Goal: Communication & Community: Participate in discussion

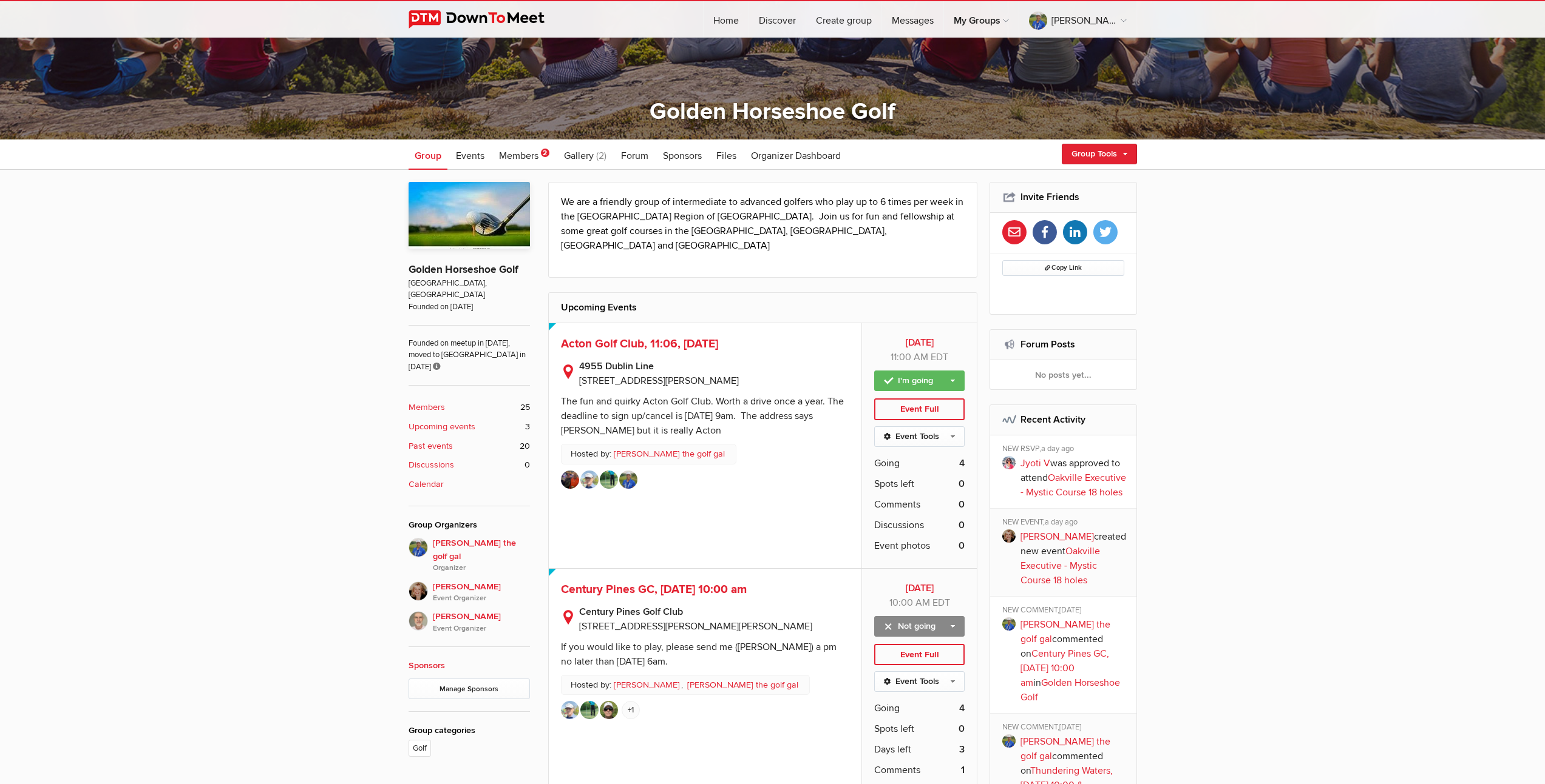
scroll to position [361, 0]
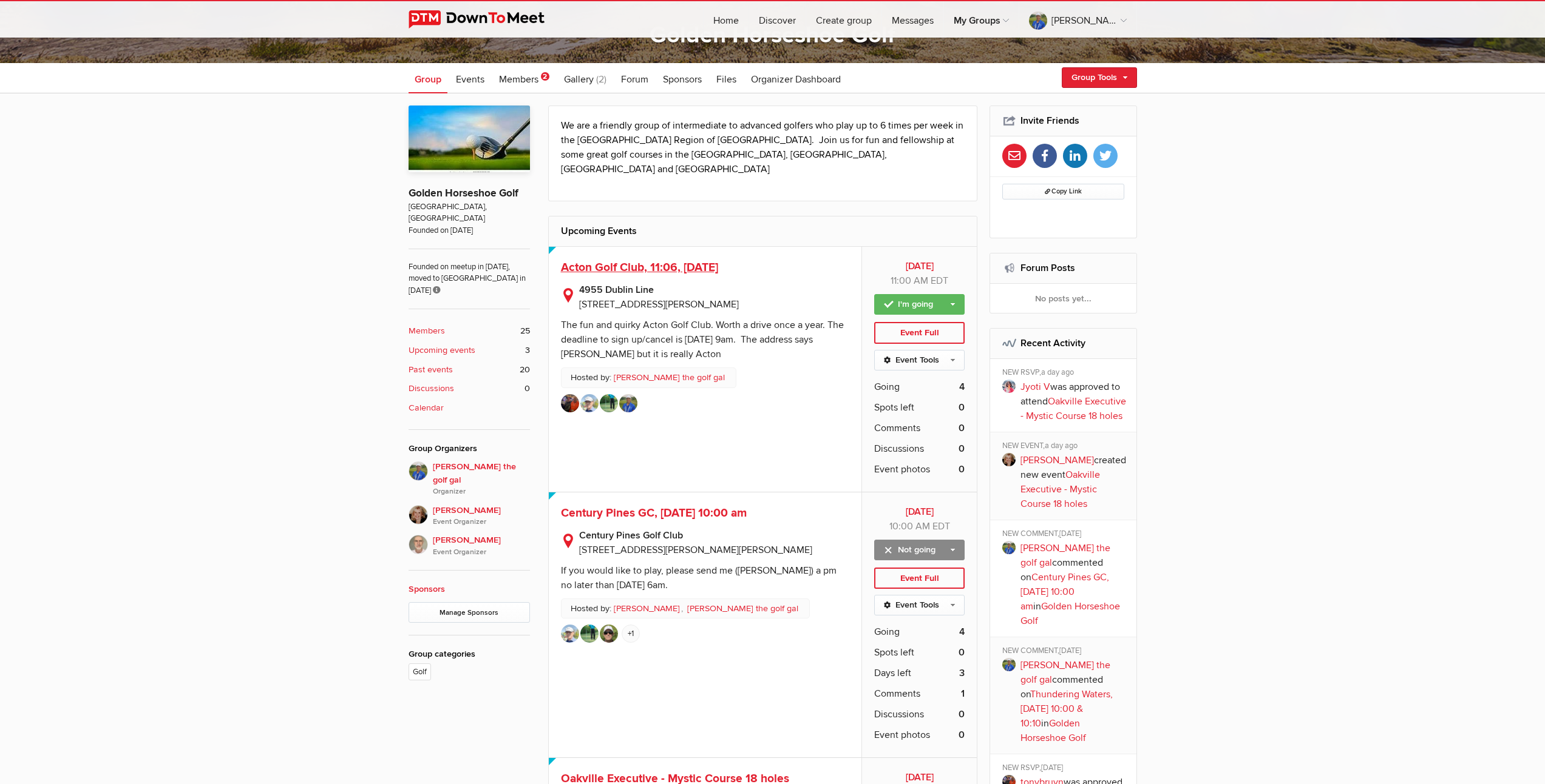
click at [706, 260] on span "Acton Golf Club, 11:06, [DATE]" at bounding box center [639, 268] width 157 height 14
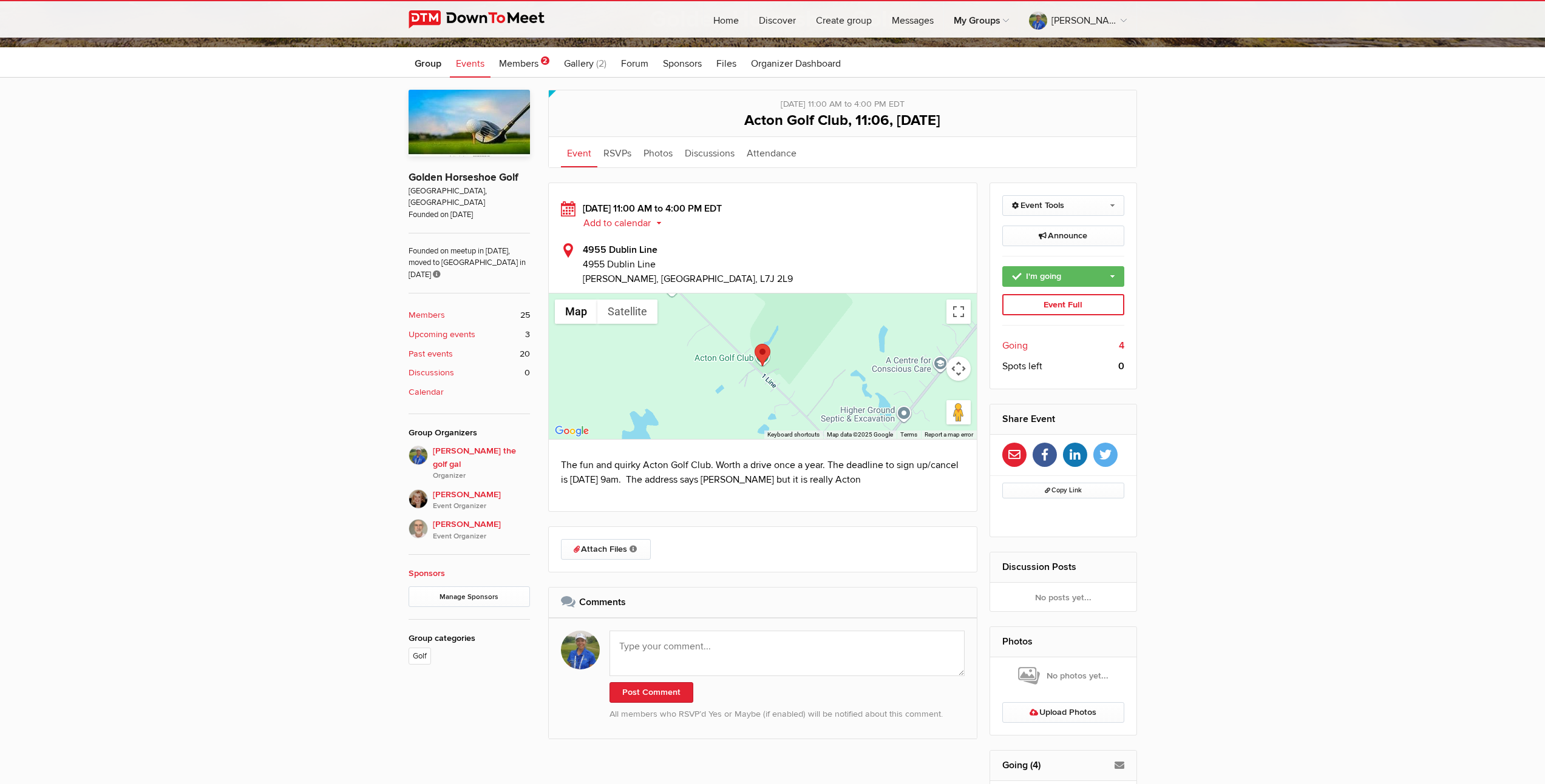
scroll to position [470, 0]
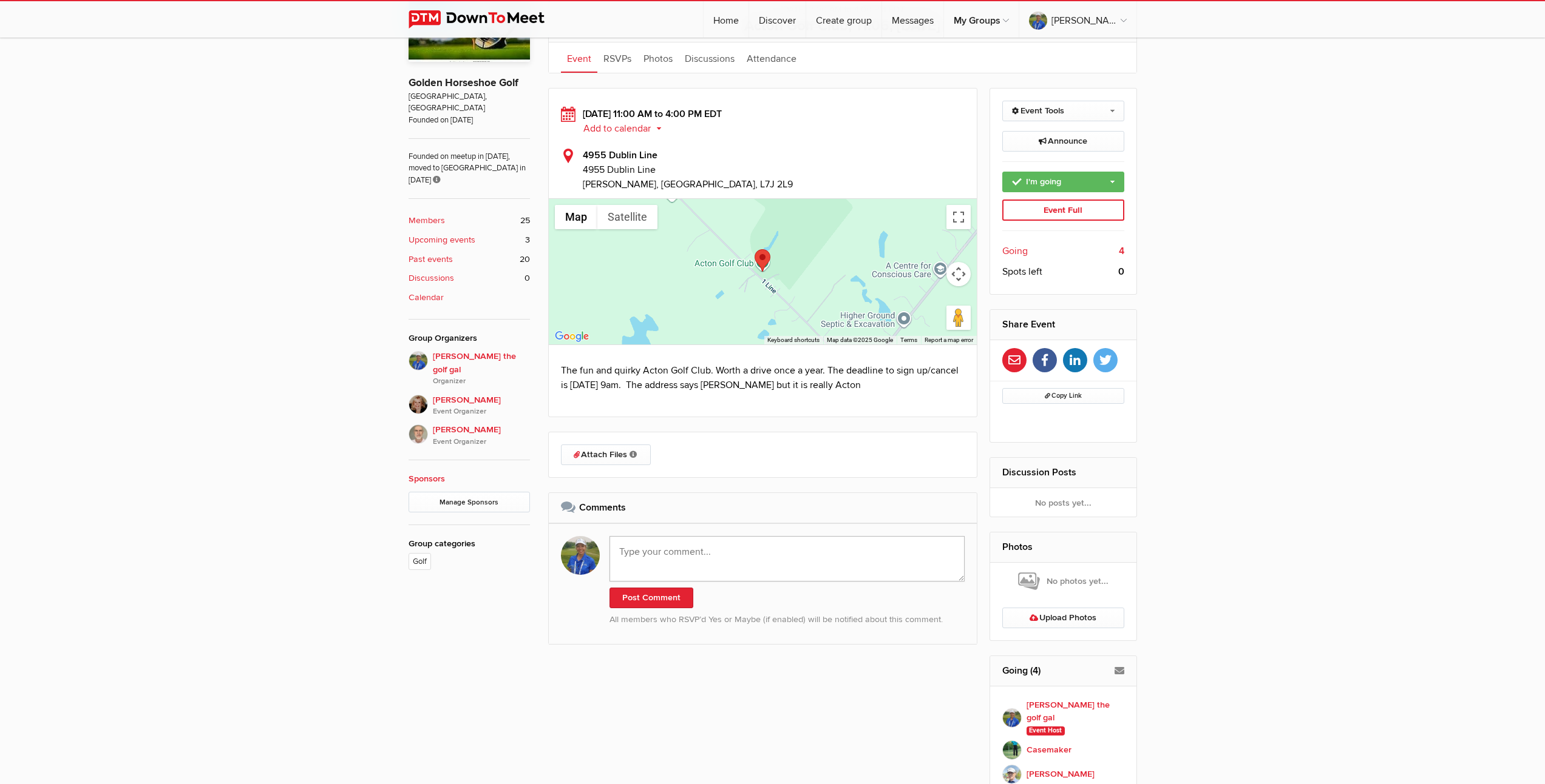
click at [757, 571] on textarea at bounding box center [786, 558] width 355 height 45
paste textarea "Hello everyone. Thanks so much for the game [DATE]. Perfect weather. Great litt…"
type textarea "Hello everyone. Thanks so much for the game [DATE]. Perfect weather. Great litt…"
click at [650, 609] on button "Post Comment" at bounding box center [651, 607] width 83 height 20
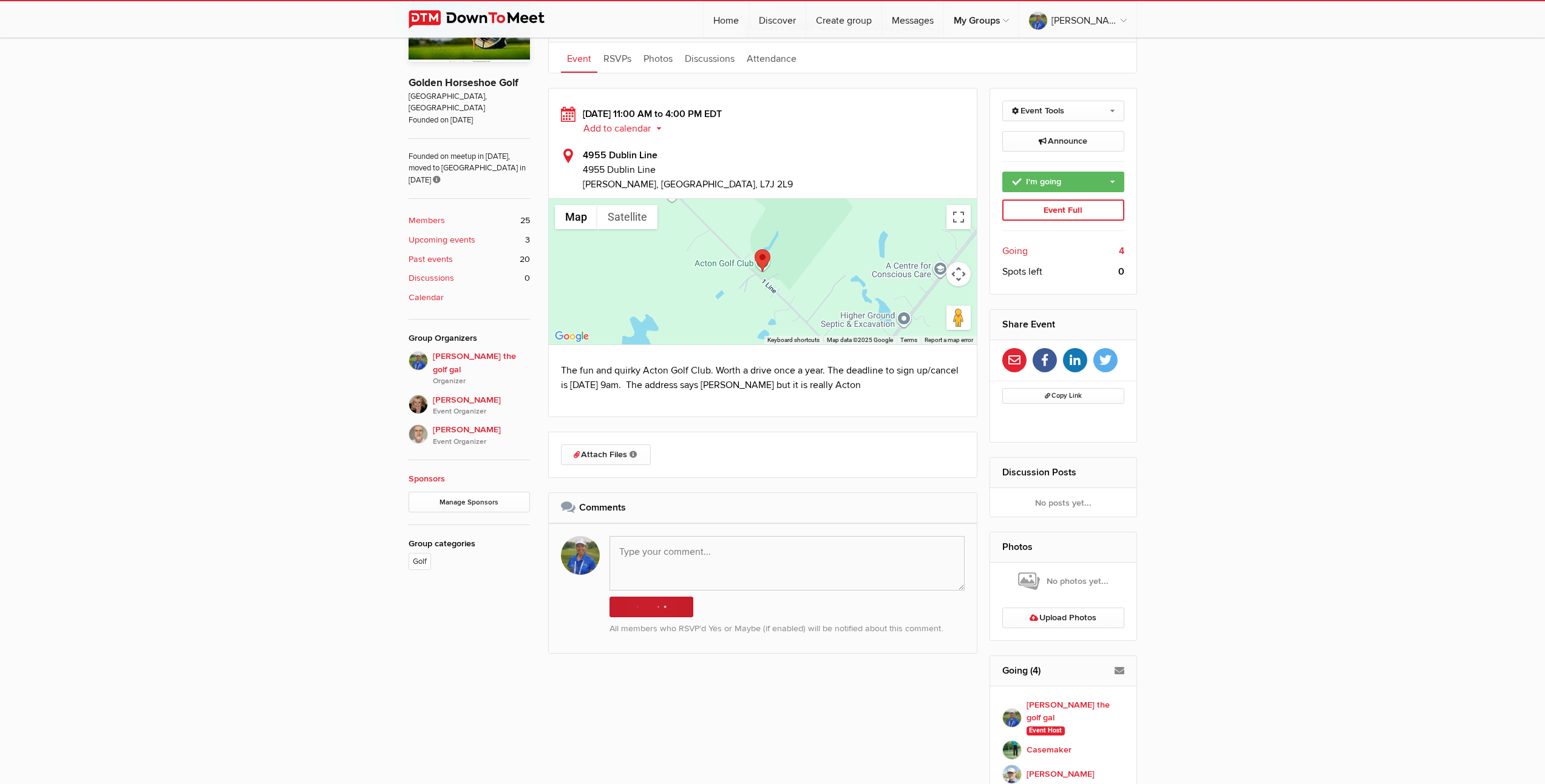
scroll to position [0, 0]
